Goal: Task Accomplishment & Management: Use online tool/utility

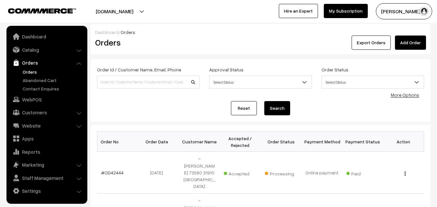
click at [33, 72] on link "Orders" at bounding box center [53, 72] width 64 height 7
click at [34, 71] on link "Orders" at bounding box center [53, 72] width 64 height 7
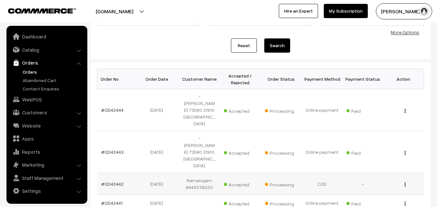
scroll to position [129, 0]
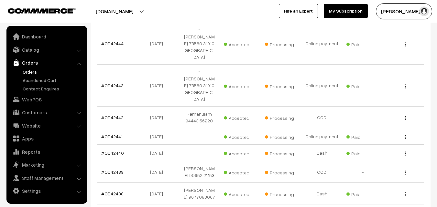
click at [32, 72] on link "Orders" at bounding box center [53, 72] width 64 height 7
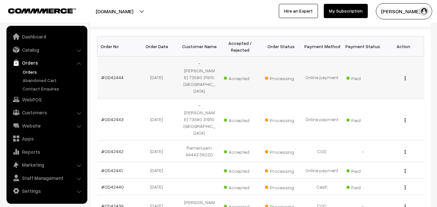
scroll to position [97, 0]
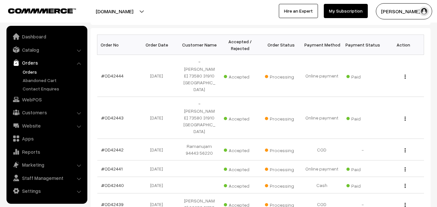
click at [41, 72] on link "Orders" at bounding box center [53, 72] width 64 height 7
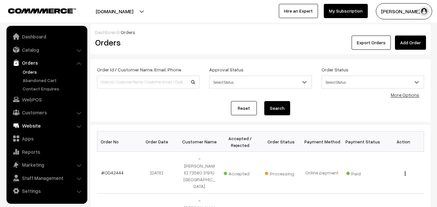
click at [31, 99] on link "WebPOS" at bounding box center [46, 100] width 77 height 12
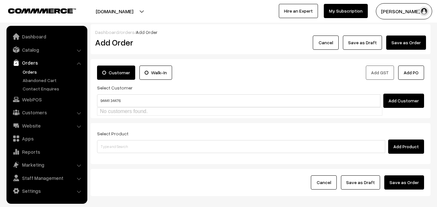
click at [115, 98] on input "94441 34476" at bounding box center [238, 100] width 283 height 13
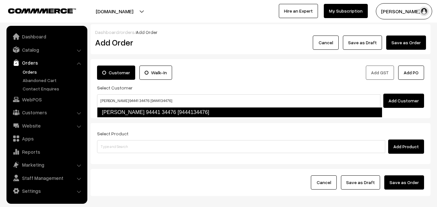
type input "[PERSON_NAME] 94441 34476 [9444134476]"
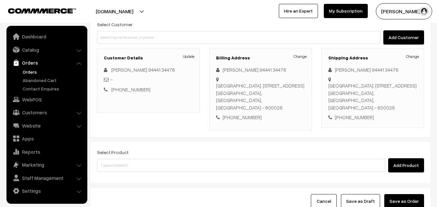
scroll to position [65, 0]
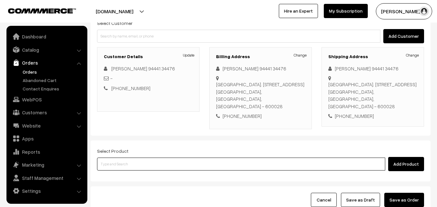
click at [166, 158] on input at bounding box center [241, 164] width 288 height 13
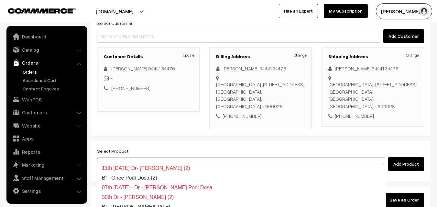
type input "Bf - [PERSON_NAME][DATE]"
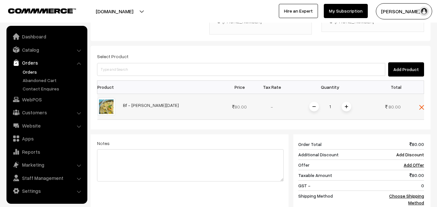
scroll to position [162, 0]
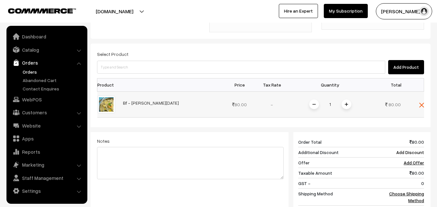
click at [347, 100] on span at bounding box center [347, 105] width 10 height 10
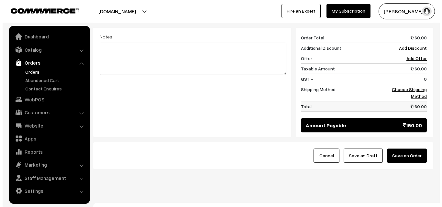
scroll to position [268, 0]
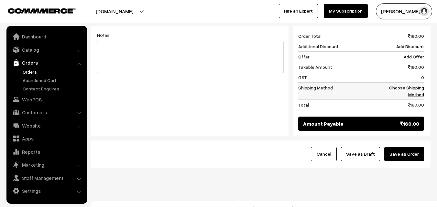
drag, startPoint x: 411, startPoint y: 94, endPoint x: 414, endPoint y: 89, distance: 6.0
click at [411, 100] on td "160.00" at bounding box center [404, 105] width 40 height 10
click at [415, 82] on td "Choose Shipping Method" at bounding box center [404, 90] width 40 height 17
click at [412, 85] on link "Choose Shipping Method" at bounding box center [406, 91] width 35 height 12
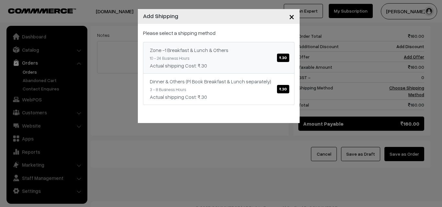
click at [278, 49] on div "Zone -1 Breakfast & Lunch & Others ₹.30" at bounding box center [219, 50] width 138 height 8
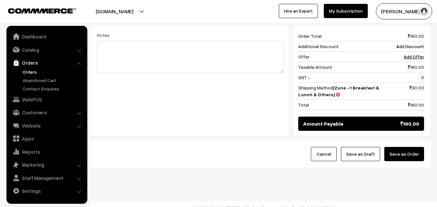
click at [422, 147] on button "Save as Order" at bounding box center [404, 154] width 40 height 14
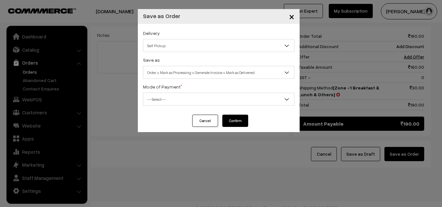
click at [177, 73] on span "Order + Mark as Processing + Generate Invoice + Mark as Delivered" at bounding box center [218, 72] width 151 height 11
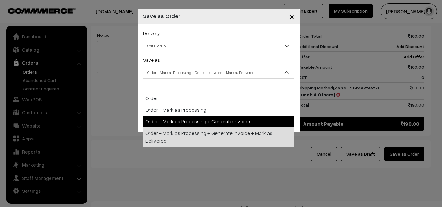
select select "3"
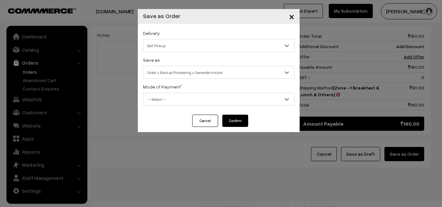
click at [172, 92] on div "Mode of Payment * -- Select -- COD Cash Cheque NEFT Online Payment DD Others --…" at bounding box center [218, 94] width 151 height 23
click at [168, 103] on span "-- Select --" at bounding box center [218, 99] width 151 height 11
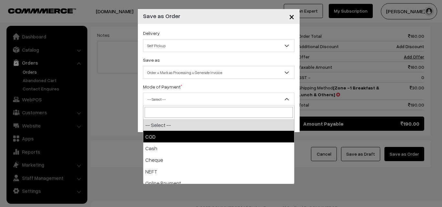
select select "1"
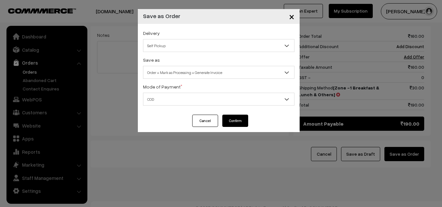
drag, startPoint x: 234, startPoint y: 122, endPoint x: 228, endPoint y: 126, distance: 7.3
click at [234, 122] on button "Confirm" at bounding box center [235, 121] width 26 height 12
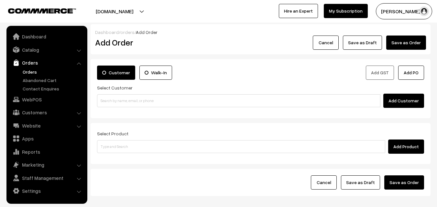
click at [33, 71] on link "Orders" at bounding box center [53, 72] width 64 height 7
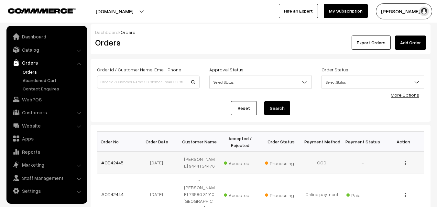
click at [116, 161] on link "#OD42445" at bounding box center [112, 162] width 22 height 5
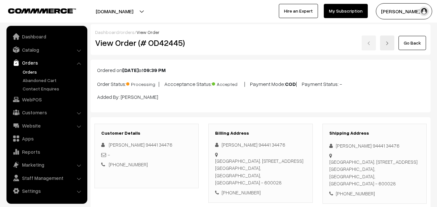
click at [227, 39] on div "View Order (# OD42445) Go Back" at bounding box center [260, 43] width 341 height 15
click at [114, 43] on h2 "View Order (# OD42445)" at bounding box center [147, 43] width 104 height 10
drag, startPoint x: 115, startPoint y: 44, endPoint x: 224, endPoint y: 47, distance: 109.0
click at [224, 47] on div "View Order (# OD42445) Go Back" at bounding box center [260, 43] width 341 height 15
copy div "Order (# OD42445)"
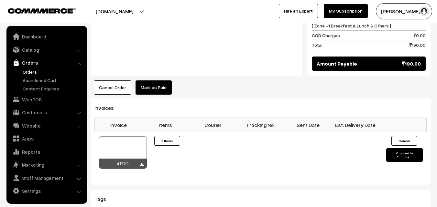
scroll to position [388, 0]
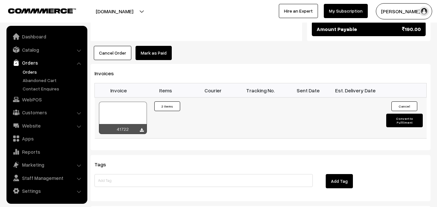
click at [127, 102] on div at bounding box center [123, 118] width 48 height 32
click at [27, 76] on ul "Orders" at bounding box center [47, 81] width 78 height 24
click at [29, 72] on link "Orders" at bounding box center [53, 72] width 64 height 7
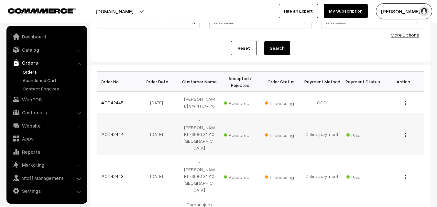
scroll to position [65, 0]
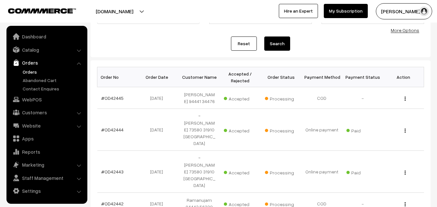
click at [31, 69] on link "Orders" at bounding box center [53, 72] width 64 height 7
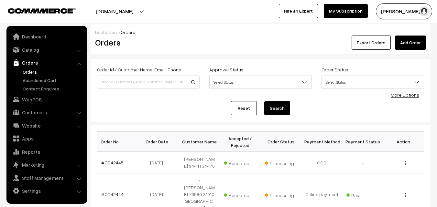
click at [33, 70] on link "Orders" at bounding box center [53, 72] width 64 height 7
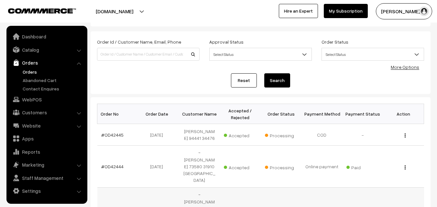
scroll to position [65, 0]
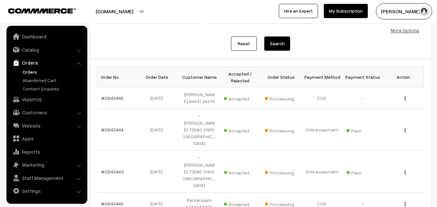
click at [36, 72] on link "Orders" at bounding box center [53, 72] width 64 height 7
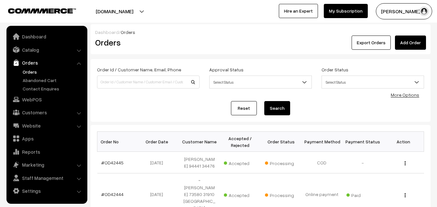
click at [36, 101] on link "WebPOS" at bounding box center [46, 100] width 77 height 12
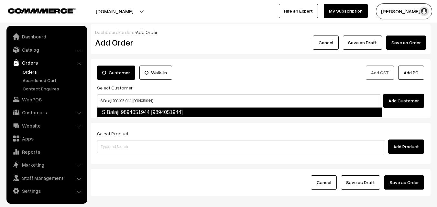
type input "S Balaji 9894051944 [9894051944]"
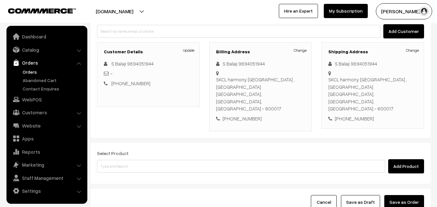
scroll to position [97, 0]
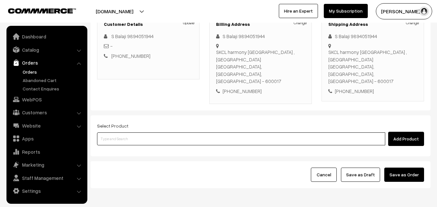
click at [197, 133] on input at bounding box center [241, 139] width 288 height 13
click at [202, 133] on input at bounding box center [241, 139] width 288 height 13
click at [118, 133] on input at bounding box center [241, 139] width 288 height 13
paste input "16th Without Rice..."
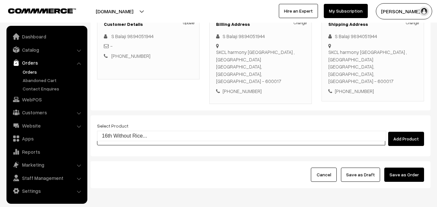
type input "16th Without Rice..."
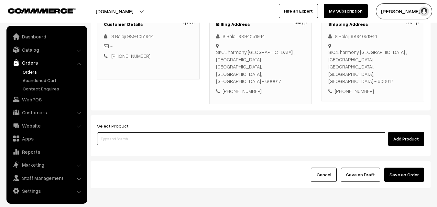
paste input "16th With Rice"
type input "16th With Rice"
click at [158, 133] on input "16th With Rice" at bounding box center [241, 139] width 288 height 13
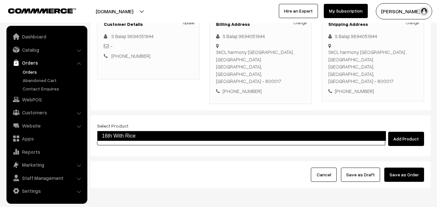
click at [160, 134] on link "16th With Rice" at bounding box center [241, 136] width 289 height 10
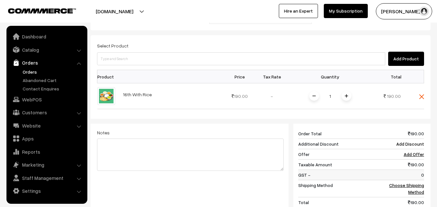
scroll to position [194, 0]
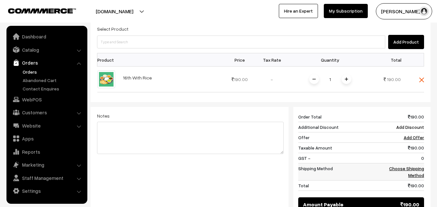
click at [417, 166] on link "Choose Shipping Method" at bounding box center [406, 172] width 35 height 12
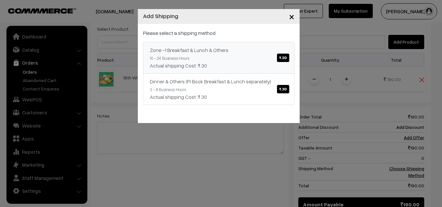
click at [238, 52] on div "Zone -1 Breakfast & Lunch & Others ₹.30" at bounding box center [219, 50] width 138 height 8
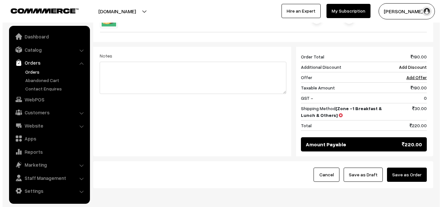
scroll to position [268, 0]
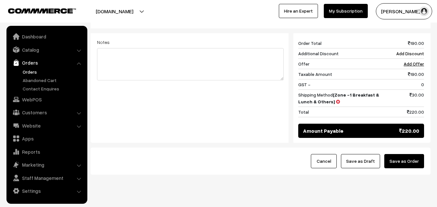
click at [408, 154] on button "Save as Order" at bounding box center [404, 161] width 40 height 14
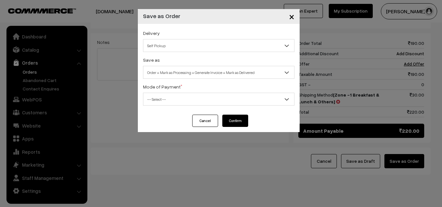
click at [190, 71] on span "Order + Mark as Processing + Generate Invoice + Mark as Delivered" at bounding box center [218, 72] width 151 height 11
click at [176, 82] on div "Delivery Self Pickup Zone -1 Breakfast & Lunch & Others (₹30) (10 - 24 Business…" at bounding box center [219, 69] width 162 height 91
click at [179, 72] on span "Order + Mark as Processing" at bounding box center [218, 72] width 151 height 11
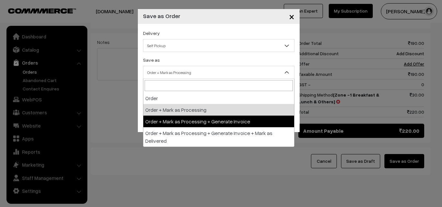
select select "3"
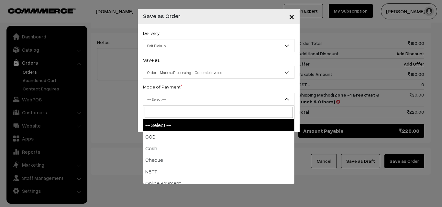
click at [173, 101] on span "-- Select --" at bounding box center [218, 99] width 151 height 11
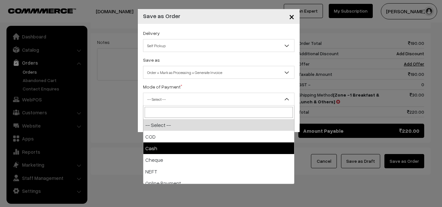
select select "2"
checkbox input "true"
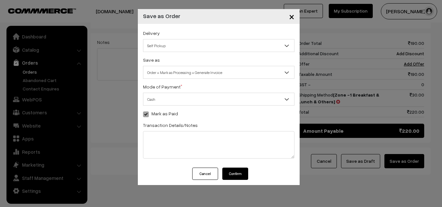
click at [231, 178] on button "Confirm" at bounding box center [235, 174] width 26 height 12
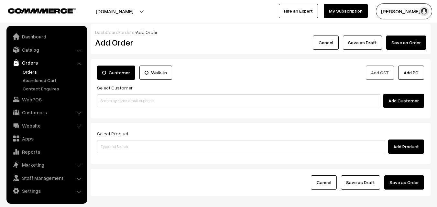
click at [21, 75] on ul "Orders" at bounding box center [47, 81] width 78 height 24
click at [28, 69] on link "Orders" at bounding box center [53, 72] width 64 height 7
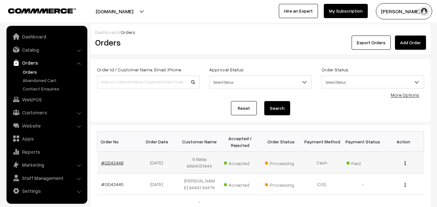
click at [110, 161] on link "#OD42446" at bounding box center [112, 162] width 22 height 5
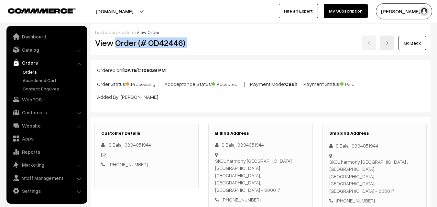
drag, startPoint x: 144, startPoint y: 47, endPoint x: 234, endPoint y: 49, distance: 89.6
click at [244, 49] on div "View Order (# OD42446) Go Back" at bounding box center [260, 43] width 341 height 15
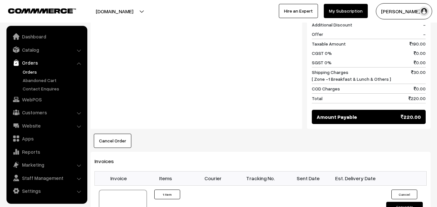
scroll to position [356, 0]
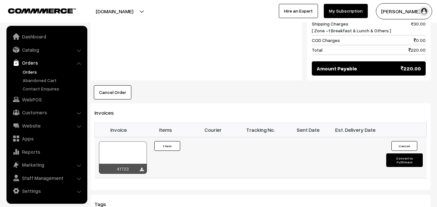
click at [127, 142] on div at bounding box center [123, 158] width 48 height 32
click at [32, 97] on link "WebPOS" at bounding box center [46, 100] width 77 height 12
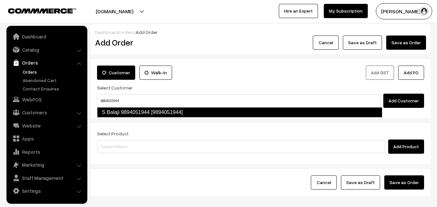
click at [117, 114] on link "S Balaji 9894051944 [9894051944]" at bounding box center [239, 112] width 285 height 10
type input "9894051944"
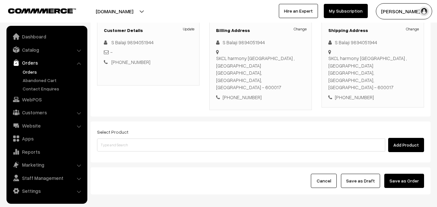
scroll to position [97, 0]
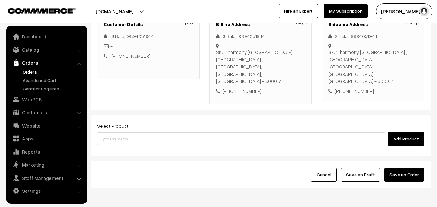
click at [136, 122] on div "Select Product Add Product" at bounding box center [260, 134] width 327 height 24
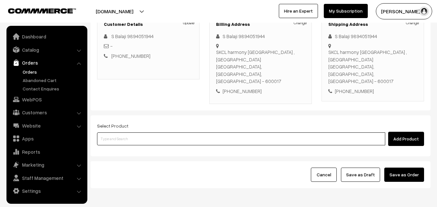
click at [138, 133] on input at bounding box center [241, 139] width 288 height 13
paste input "https://annamfood.in/categories/22nd-tuesday-dinner"
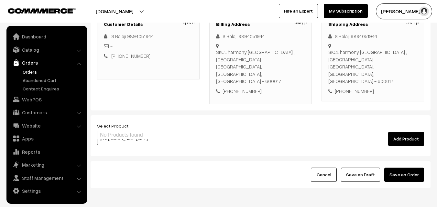
type input "https://annamfood.in/categories/22nd-tuesday-dinner"
click at [116, 122] on div "Select Product Add Product" at bounding box center [260, 134] width 327 height 24
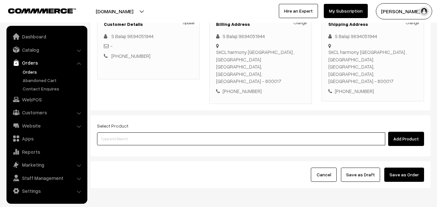
click at [117, 133] on input at bounding box center [241, 139] width 288 height 13
paste input "16th Tuesday Dr Poori (2)"
type input "16th Tuesday Dr Poori (2)"
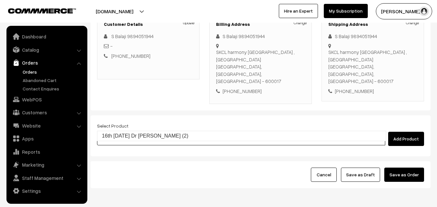
click at [133, 137] on link "16th Tuesday Dr Poori (2)" at bounding box center [241, 136] width 289 height 10
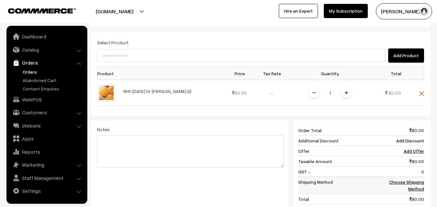
scroll to position [268, 0]
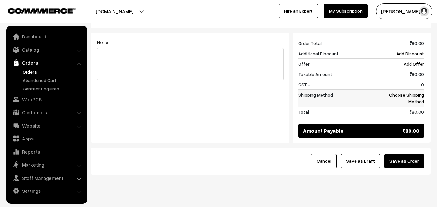
click at [407, 92] on link "Choose Shipping Method" at bounding box center [406, 98] width 35 height 12
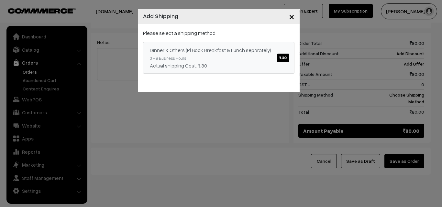
click at [238, 50] on div "Dinner & Others (Pl Book Breakfast & Lunch separately) ₹.30" at bounding box center [219, 50] width 138 height 8
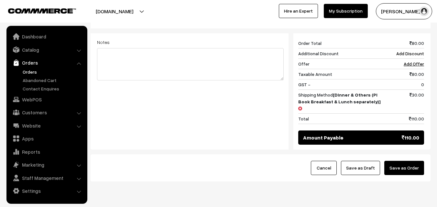
click at [412, 161] on button "Save as Order" at bounding box center [404, 168] width 40 height 14
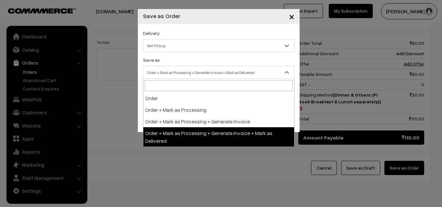
click at [204, 73] on span "Order + Mark as Processing + Generate Invoice + Mark as Delivered" at bounding box center [218, 72] width 151 height 11
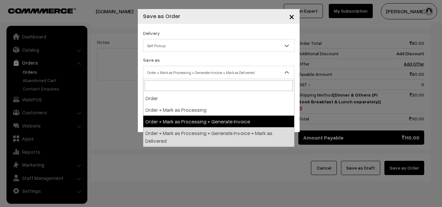
select select "3"
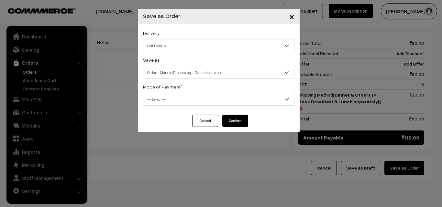
click at [191, 106] on div "Delivery Self Pickup Dinner & Others (Pl Book Breakfast & Lunch separately) (₹3…" at bounding box center [219, 69] width 162 height 91
click at [169, 104] on span "-- Select --" at bounding box center [218, 99] width 151 height 11
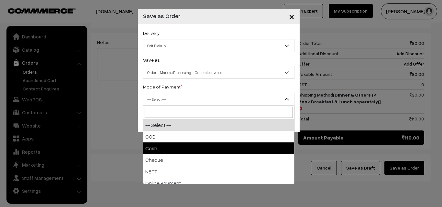
select select "2"
checkbox input "true"
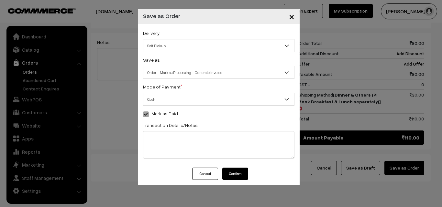
click at [208, 172] on button "Cancel" at bounding box center [205, 174] width 26 height 12
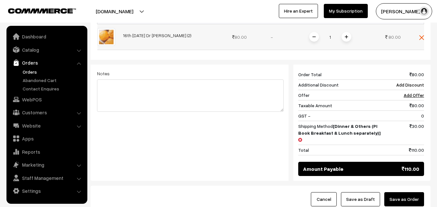
scroll to position [203, 0]
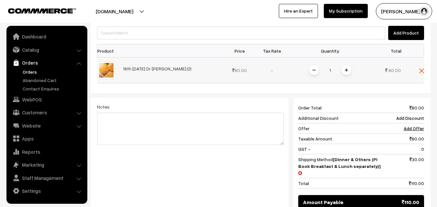
click at [347, 58] on td "1" at bounding box center [330, 71] width 84 height 26
click at [347, 69] on img at bounding box center [346, 70] width 3 height 3
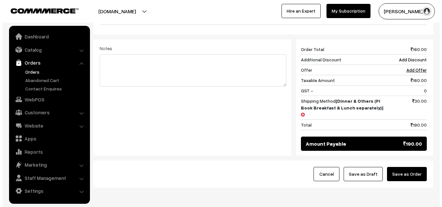
scroll to position [268, 0]
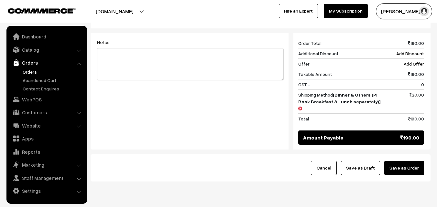
click at [402, 161] on button "Save as Order" at bounding box center [404, 168] width 40 height 14
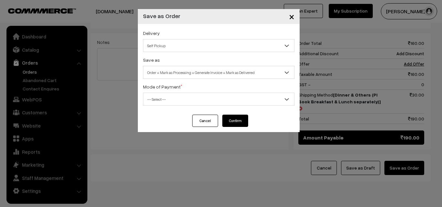
click at [239, 71] on span "Order + Mark as Processing + Generate Invoice + Mark as Delivered" at bounding box center [218, 72] width 151 height 11
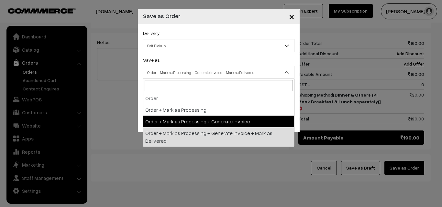
select select "3"
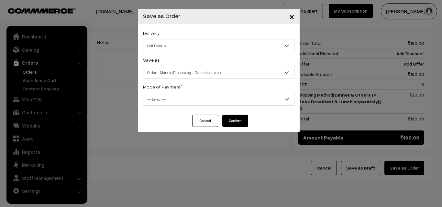
click at [185, 99] on span "-- Select --" at bounding box center [218, 99] width 151 height 11
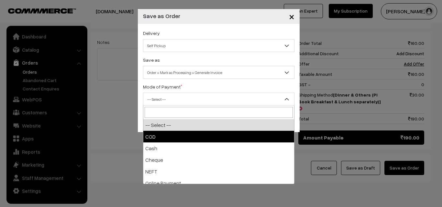
select select "1"
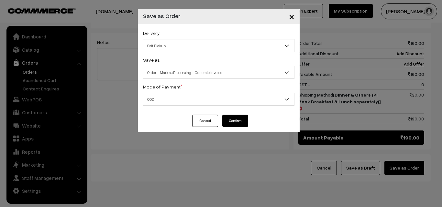
click at [235, 122] on button "Confirm" at bounding box center [235, 121] width 26 height 12
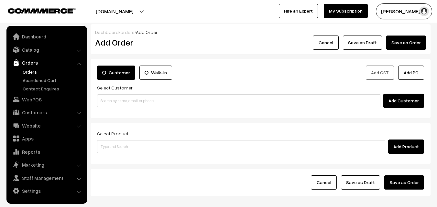
click at [36, 73] on link "Orders" at bounding box center [53, 72] width 64 height 7
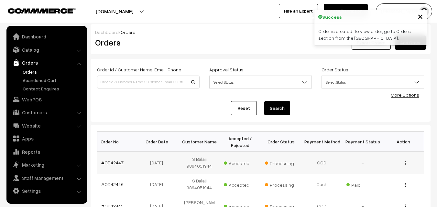
click at [110, 161] on link "#OD42447" at bounding box center [112, 162] width 22 height 5
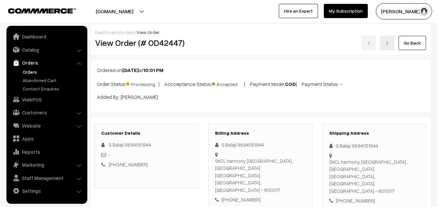
drag, startPoint x: 0, startPoint y: 0, endPoint x: 260, endPoint y: 60, distance: 266.8
click at [266, 50] on div "View Order (# OD42447) Go Back" at bounding box center [260, 43] width 341 height 15
copy div "Order (# OD42447)"
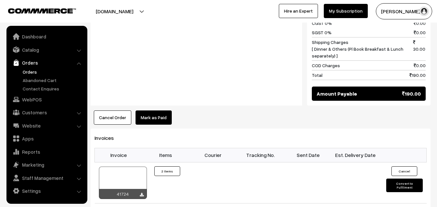
scroll to position [356, 0]
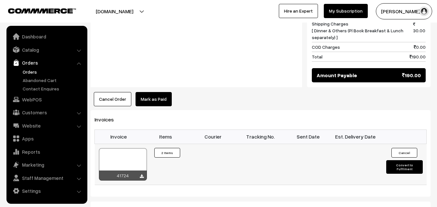
click at [125, 148] on div at bounding box center [123, 164] width 48 height 32
click at [37, 99] on link "WebPOS" at bounding box center [46, 100] width 77 height 12
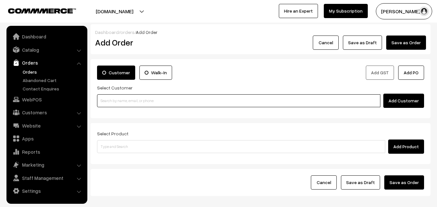
click at [112, 105] on input at bounding box center [238, 100] width 283 height 13
paste input "99403 33879"
click at [113, 98] on input "99403 33879" at bounding box center [238, 100] width 283 height 13
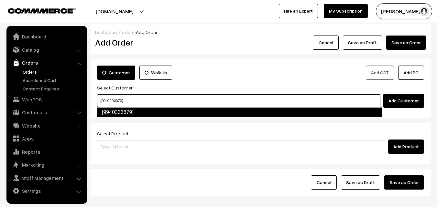
type input "[9940333879]"
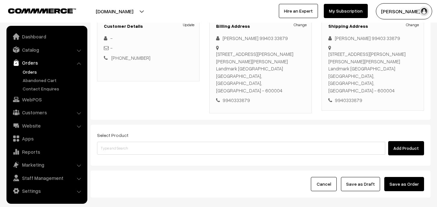
scroll to position [118, 0]
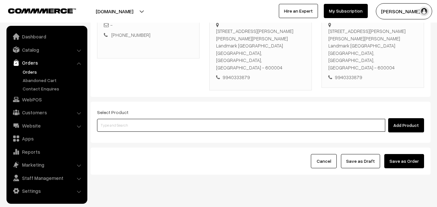
click at [189, 119] on input at bounding box center [241, 125] width 288 height 13
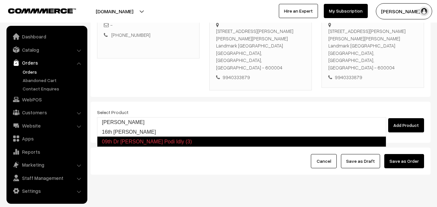
type input "16th [PERSON_NAME]"
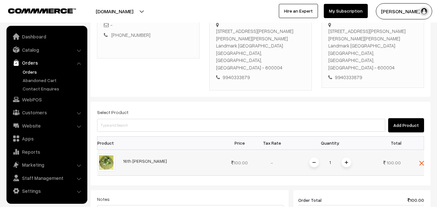
click at [349, 158] on span at bounding box center [347, 163] width 10 height 10
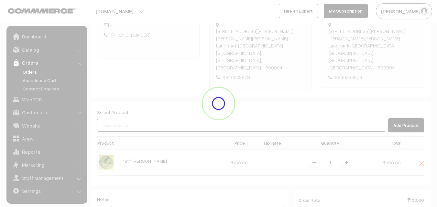
click at [313, 119] on input at bounding box center [241, 125] width 288 height 13
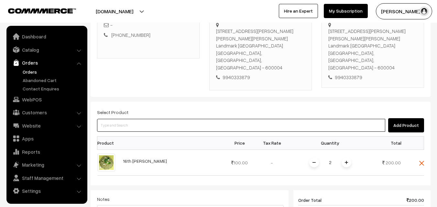
click at [177, 119] on input at bounding box center [241, 125] width 288 height 13
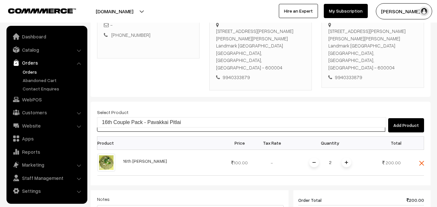
type input "16th Couple Pack - Pavakkai Pitlai"
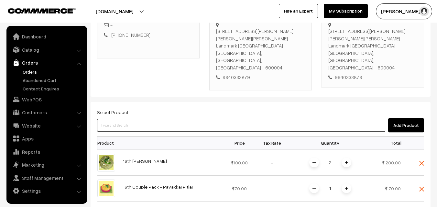
paste input "16th Couple Pack- Tomato Rasam"
click at [131, 119] on input "16th Couple Pack- Tomato Rasam" at bounding box center [241, 125] width 288 height 13
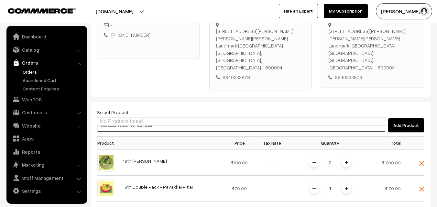
drag, startPoint x: 142, startPoint y: 111, endPoint x: 160, endPoint y: 110, distance: 17.5
click at [166, 119] on input "16th Couple Pack- Tomato Rasam" at bounding box center [241, 125] width 288 height 13
type input "16th Couple Pack- Tomato Rasam"
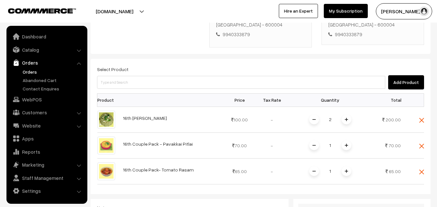
scroll to position [215, 0]
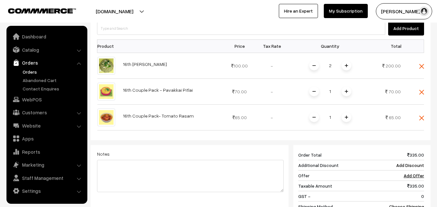
click at [348, 113] on span at bounding box center [347, 118] width 10 height 10
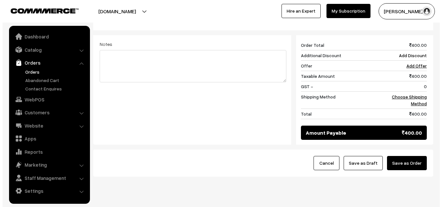
scroll to position [327, 0]
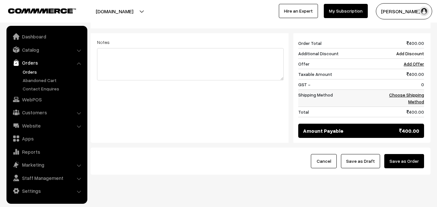
click at [417, 92] on td "Choose Shipping Method" at bounding box center [404, 98] width 40 height 17
click at [417, 90] on td "Choose Shipping Method" at bounding box center [404, 98] width 40 height 17
click at [421, 92] on link "Choose Shipping Method" at bounding box center [406, 98] width 35 height 12
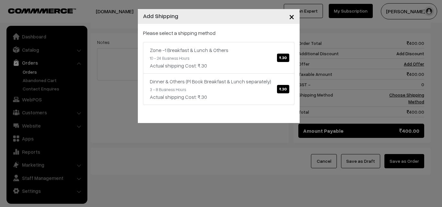
click at [250, 51] on div "Zone -1 Breakfast & Lunch & Others ₹.30" at bounding box center [219, 50] width 138 height 8
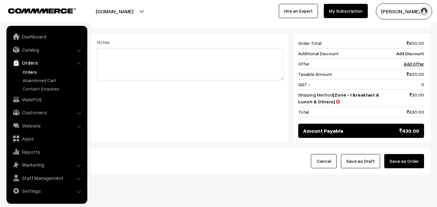
click at [406, 154] on button "Save as Order" at bounding box center [404, 161] width 40 height 14
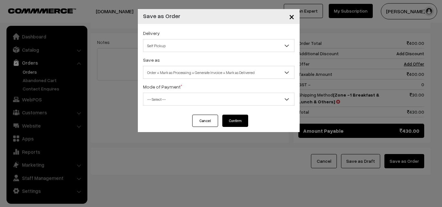
drag, startPoint x: 233, startPoint y: 74, endPoint x: 228, endPoint y: 70, distance: 6.2
click at [232, 72] on span "Order + Mark as Processing + Generate Invoice + Mark as Delivered" at bounding box center [218, 72] width 151 height 11
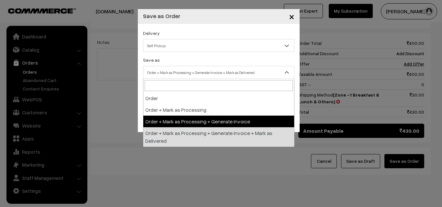
drag, startPoint x: 203, startPoint y: 123, endPoint x: 202, endPoint y: 113, distance: 9.4
select select "3"
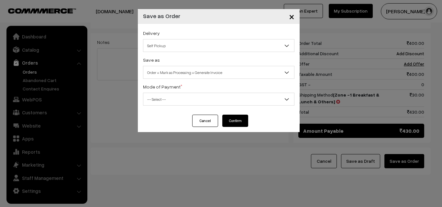
click at [198, 99] on span "-- Select --" at bounding box center [218, 99] width 151 height 11
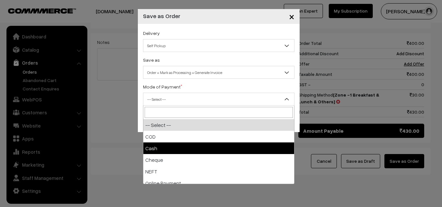
drag, startPoint x: 190, startPoint y: 145, endPoint x: 199, endPoint y: 131, distance: 16.1
select select "2"
checkbox input "true"
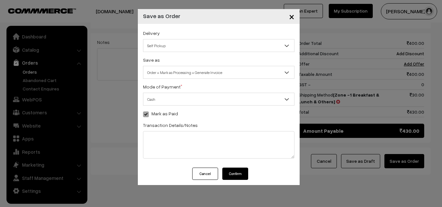
click at [234, 180] on button "Confirm" at bounding box center [235, 174] width 26 height 12
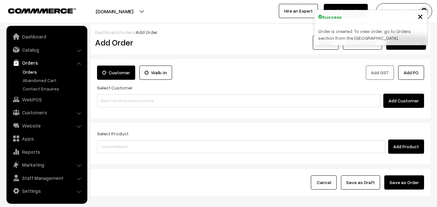
click at [27, 71] on link "Orders" at bounding box center [53, 72] width 64 height 7
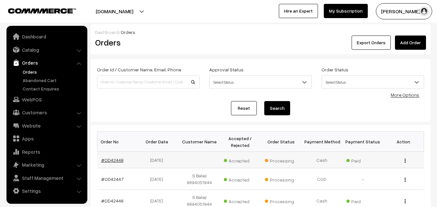
click at [108, 161] on link "#OD42448" at bounding box center [112, 160] width 22 height 5
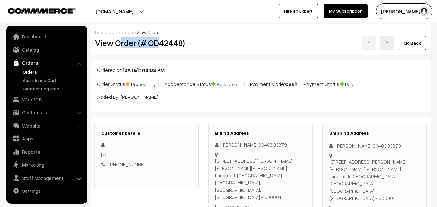
drag, startPoint x: 0, startPoint y: 0, endPoint x: 156, endPoint y: 42, distance: 161.5
click at [160, 42] on h2 "View Order (# OD42448)" at bounding box center [147, 43] width 104 height 10
click at [109, 43] on h2 "View Order (# OD42448)" at bounding box center [147, 43] width 104 height 10
drag, startPoint x: 115, startPoint y: 43, endPoint x: 246, endPoint y: 45, distance: 131.3
click at [246, 45] on div "View Order (# OD42448) Go Back" at bounding box center [260, 43] width 341 height 15
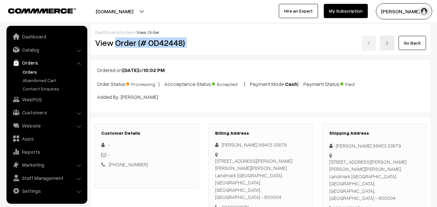
copy div "Order (# OD42448)"
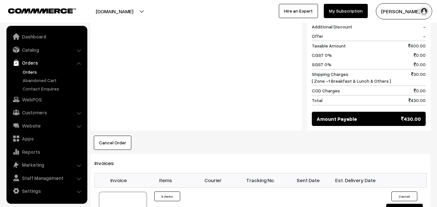
scroll to position [388, 0]
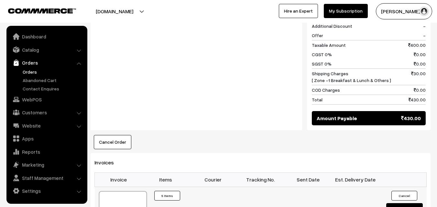
click at [135, 191] on div at bounding box center [123, 207] width 48 height 32
click at [35, 99] on link "WebPOS" at bounding box center [46, 100] width 77 height 12
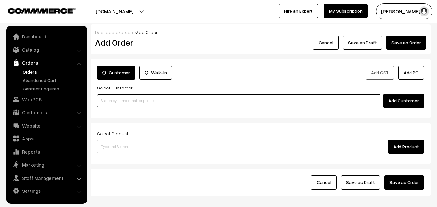
click at [115, 104] on input at bounding box center [238, 100] width 283 height 13
paste input "98849 44081"
click at [111, 99] on input "98849 44081" at bounding box center [238, 100] width 283 height 13
type input "Viji 98849 44081 [9884944081]"
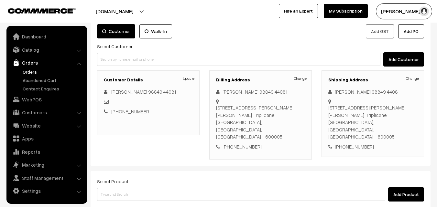
scroll to position [111, 0]
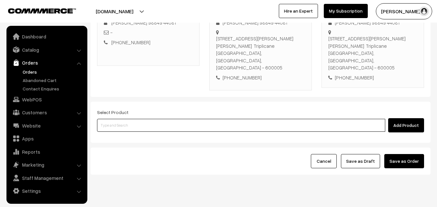
click at [163, 119] on input at bounding box center [241, 125] width 288 height 13
click at [158, 119] on input at bounding box center [241, 125] width 288 height 13
type input "09th Dr Kariveppilai Podi Idly (3)"
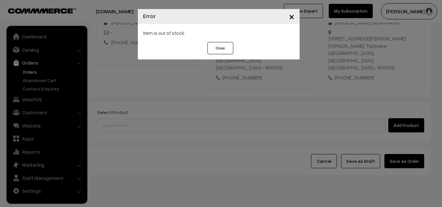
click at [384, 125] on div "× Error Item is out of stock. Close" at bounding box center [221, 103] width 442 height 207
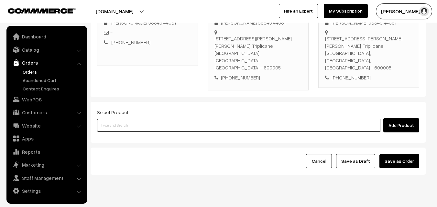
click at [267, 119] on input at bounding box center [238, 125] width 283 height 13
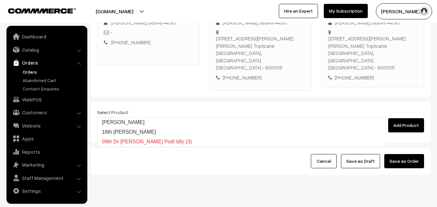
type input "16th [PERSON_NAME]"
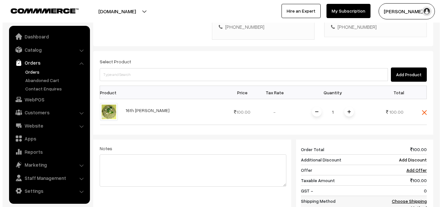
scroll to position [208, 0]
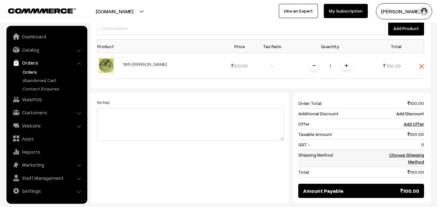
click at [416, 152] on link "Choose Shipping Method" at bounding box center [406, 158] width 35 height 12
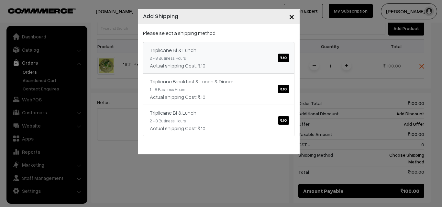
click at [287, 54] on span "₹.10" at bounding box center [283, 58] width 11 height 8
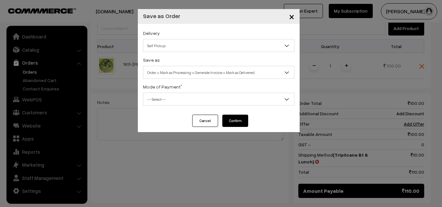
click at [235, 78] on span "Order + Mark as Processing + Generate Invoice + Mark as Delivered" at bounding box center [218, 72] width 151 height 11
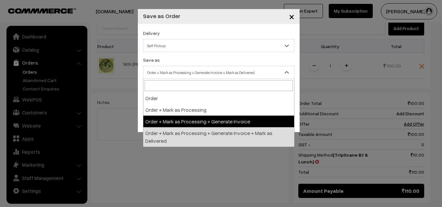
drag, startPoint x: 204, startPoint y: 123, endPoint x: 194, endPoint y: 105, distance: 19.8
select select "3"
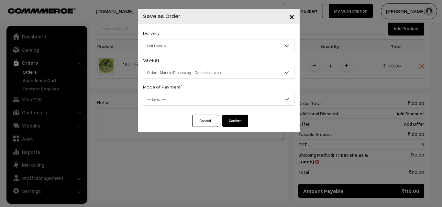
click at [191, 98] on span "-- Select --" at bounding box center [218, 99] width 151 height 11
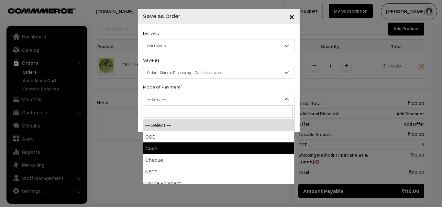
select select "2"
checkbox input "true"
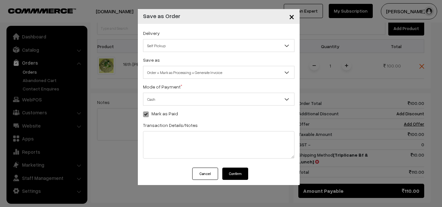
click at [232, 174] on button "Confirm" at bounding box center [235, 174] width 26 height 12
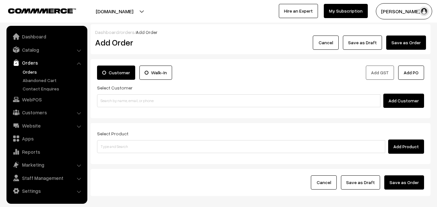
click at [28, 70] on link "Orders" at bounding box center [53, 72] width 64 height 7
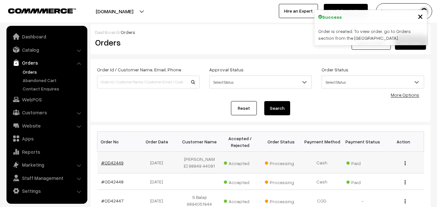
click at [113, 160] on link "#OD42449" at bounding box center [112, 162] width 22 height 5
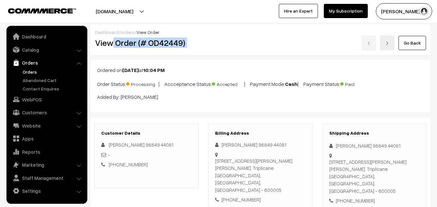
drag, startPoint x: 0, startPoint y: 0, endPoint x: 292, endPoint y: 40, distance: 295.2
click at [297, 41] on div "View Order (# OD42449) Go Back" at bounding box center [260, 43] width 341 height 15
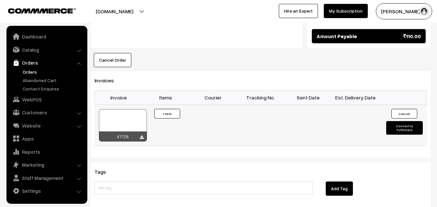
scroll to position [291, 0]
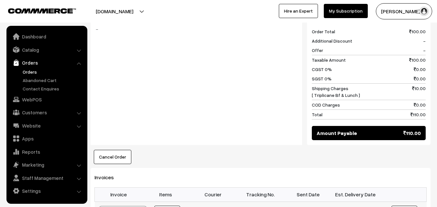
drag, startPoint x: 30, startPoint y: 71, endPoint x: 68, endPoint y: 69, distance: 37.9
click at [30, 71] on link "Orders" at bounding box center [53, 72] width 64 height 7
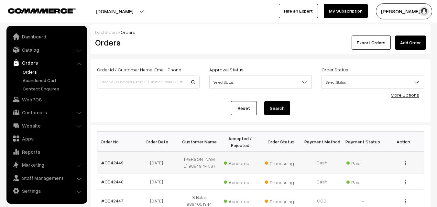
click at [112, 160] on link "#OD42449" at bounding box center [112, 162] width 22 height 5
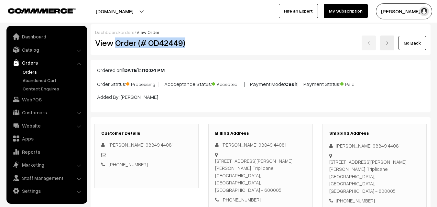
drag, startPoint x: 115, startPoint y: 42, endPoint x: 193, endPoint y: 45, distance: 78.3
click at [194, 45] on h2 "View Order (# OD42449)" at bounding box center [147, 43] width 104 height 10
